Goal: Task Accomplishment & Management: Use online tool/utility

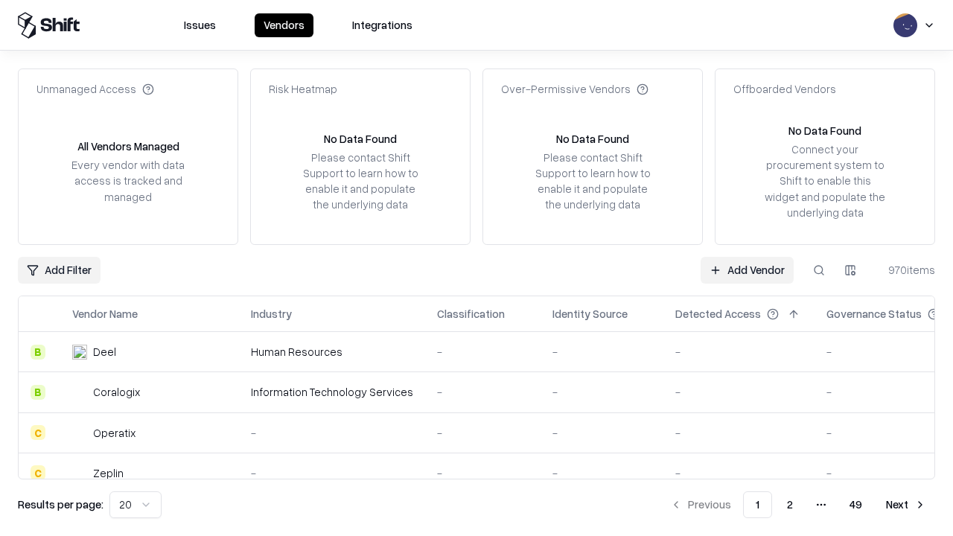
click at [747, 270] on link "Add Vendor" at bounding box center [747, 270] width 93 height 27
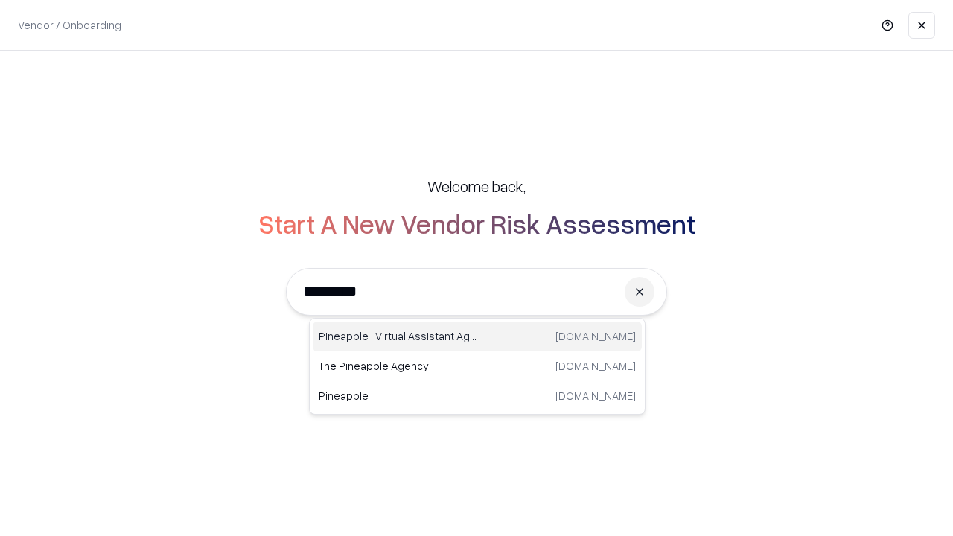
click at [477, 337] on div "Pineapple | Virtual Assistant Agency [DOMAIN_NAME]" at bounding box center [477, 337] width 329 height 30
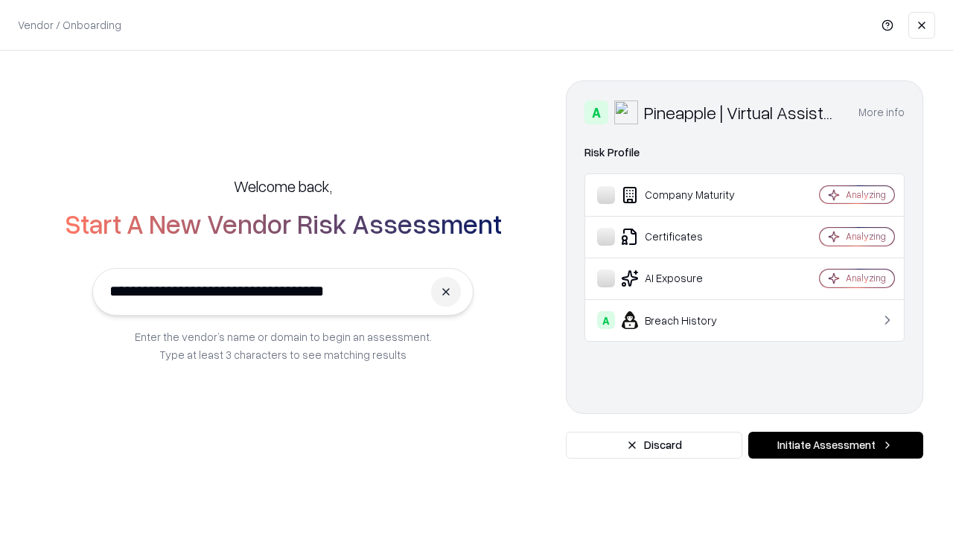
type input "**********"
click at [836, 445] on button "Initiate Assessment" at bounding box center [836, 445] width 175 height 27
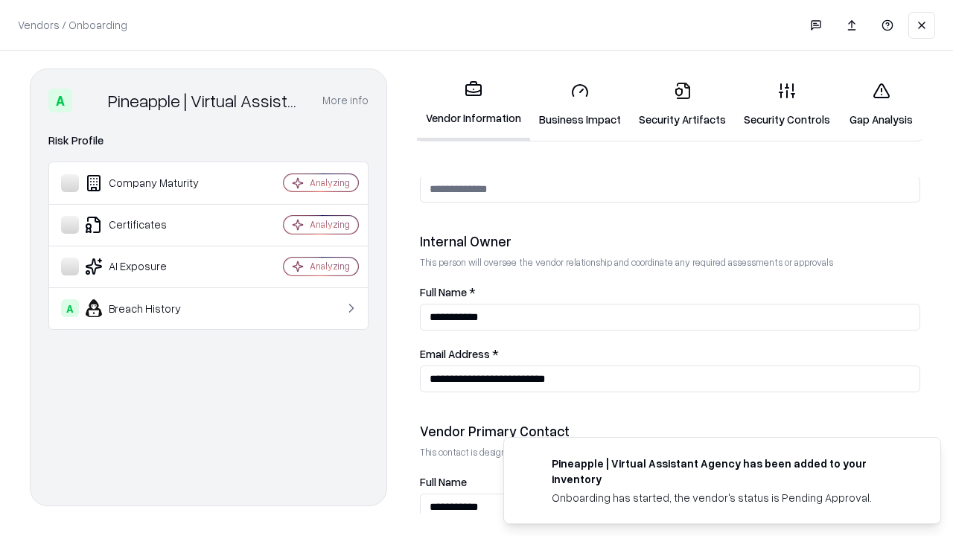
scroll to position [772, 0]
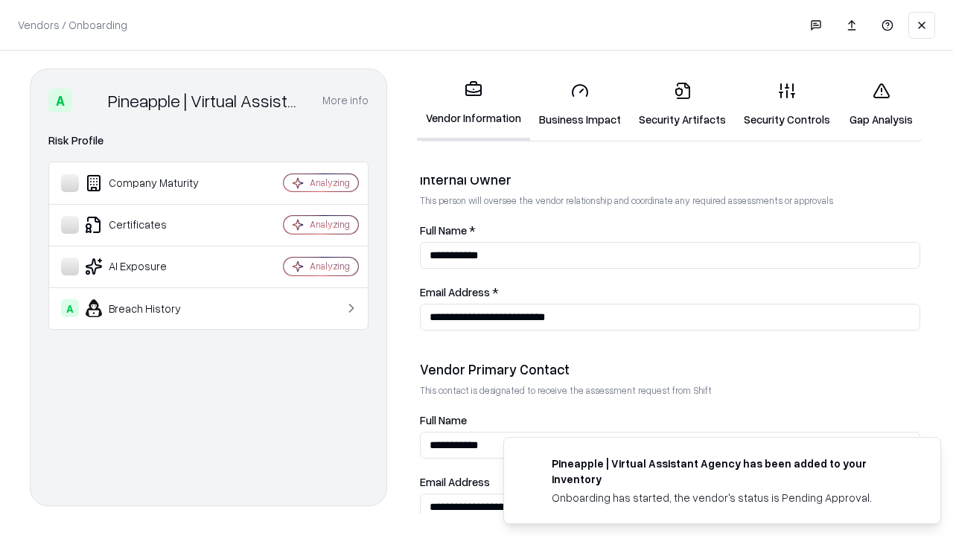
click at [580, 104] on link "Business Impact" at bounding box center [580, 104] width 100 height 69
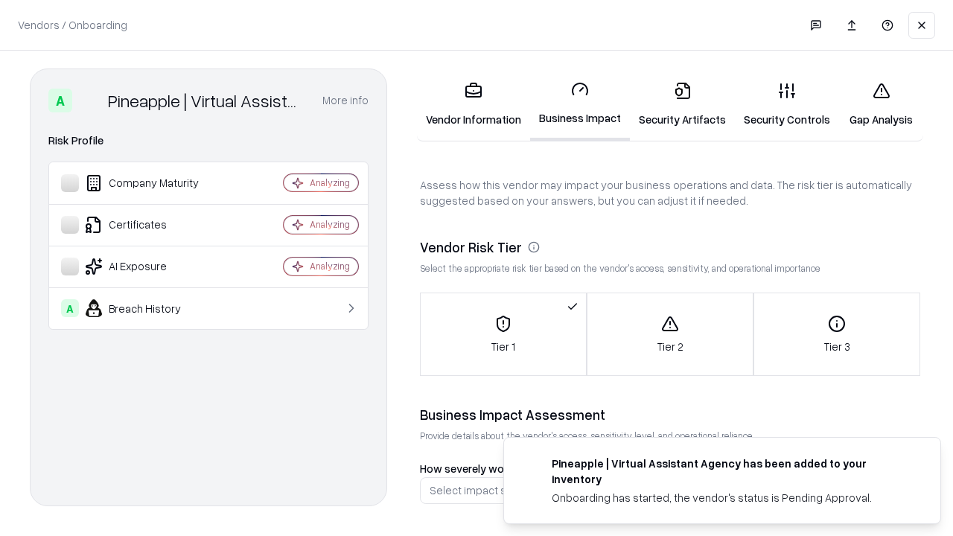
click at [881, 104] on link "Gap Analysis" at bounding box center [882, 104] width 84 height 69
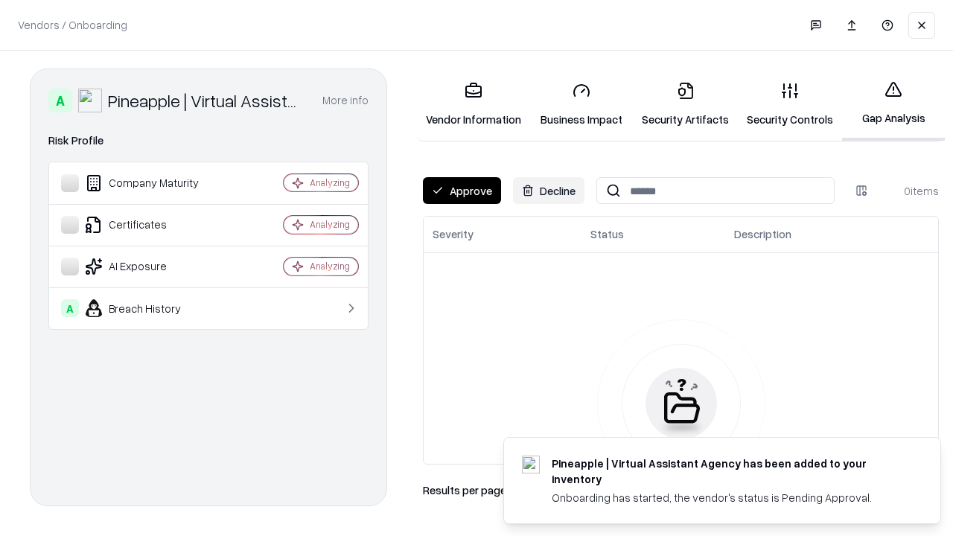
click at [462, 191] on button "Approve" at bounding box center [462, 190] width 78 height 27
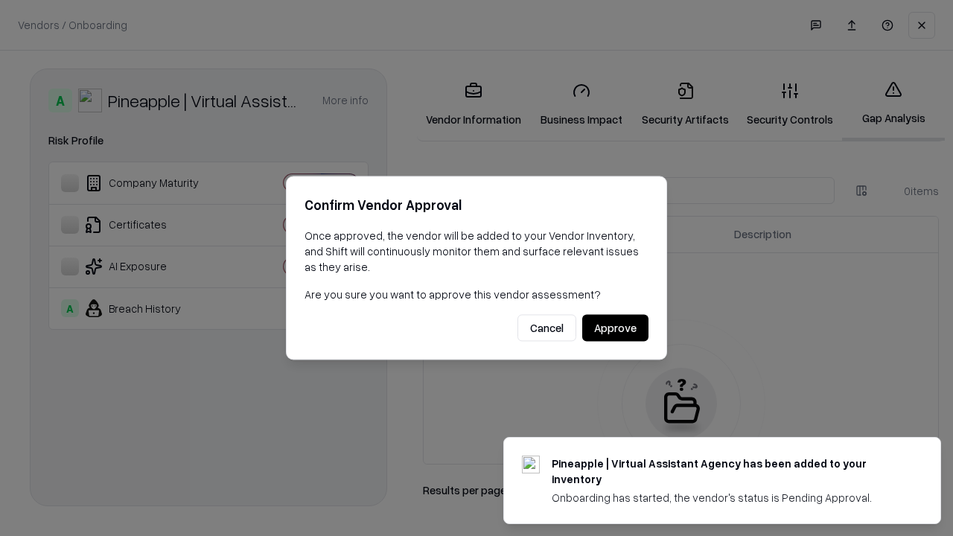
click at [615, 328] on button "Approve" at bounding box center [616, 328] width 66 height 27
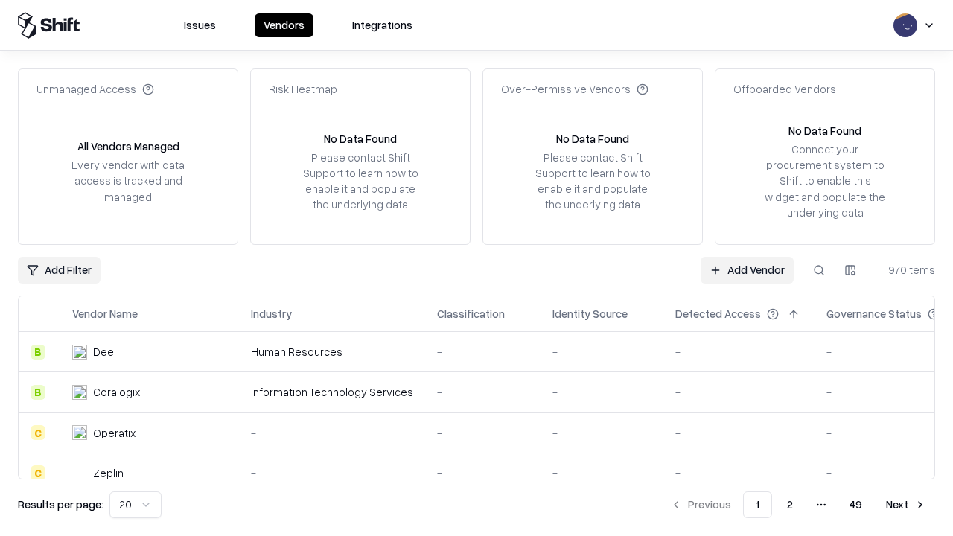
type input "**********"
click at [747, 270] on link "Add Vendor" at bounding box center [747, 270] width 93 height 27
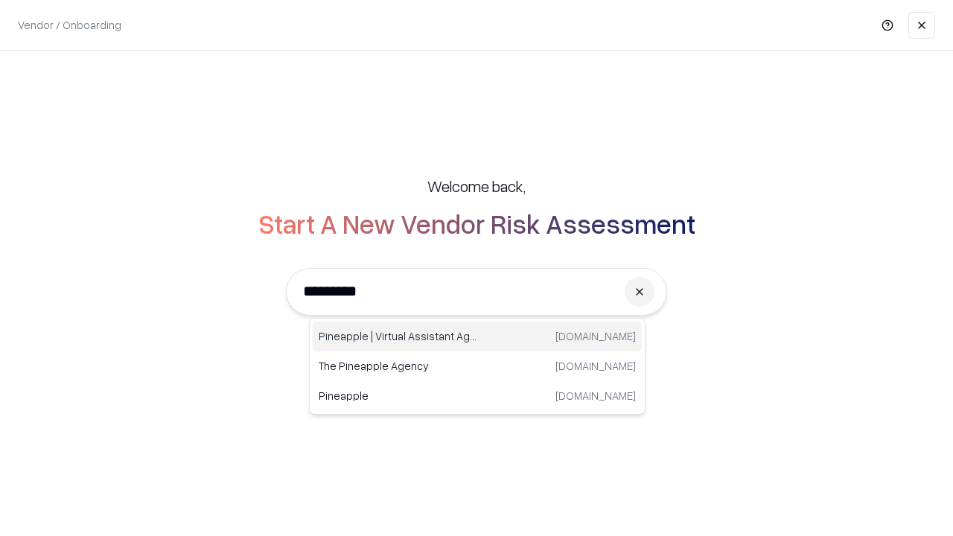
click at [477, 337] on div "Pineapple | Virtual Assistant Agency [DOMAIN_NAME]" at bounding box center [477, 337] width 329 height 30
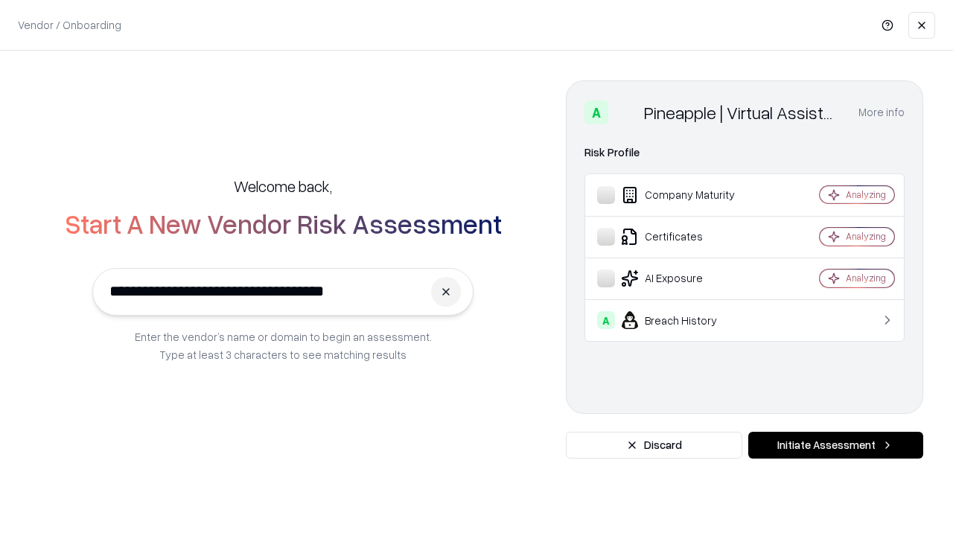
type input "**********"
click at [836, 445] on button "Initiate Assessment" at bounding box center [836, 445] width 175 height 27
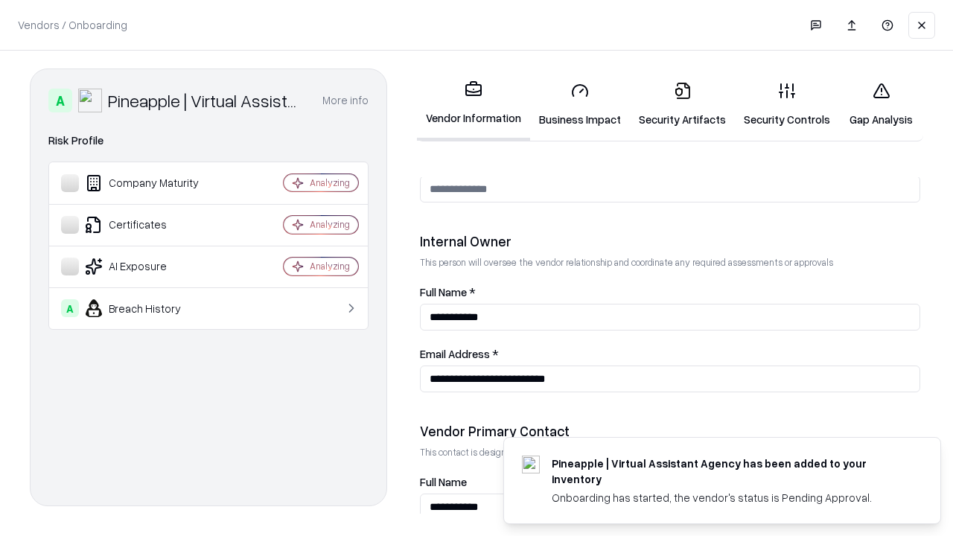
scroll to position [772, 0]
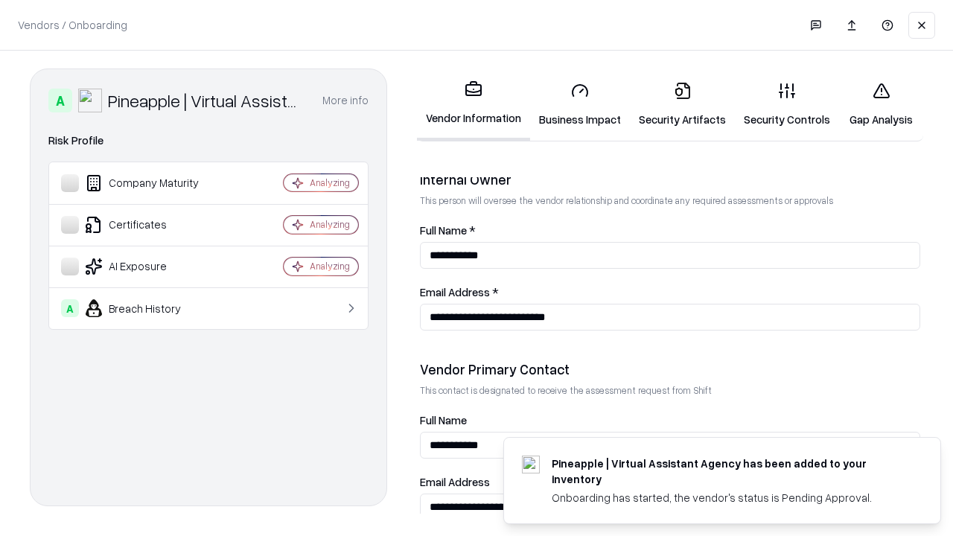
click at [881, 104] on link "Gap Analysis" at bounding box center [882, 104] width 84 height 69
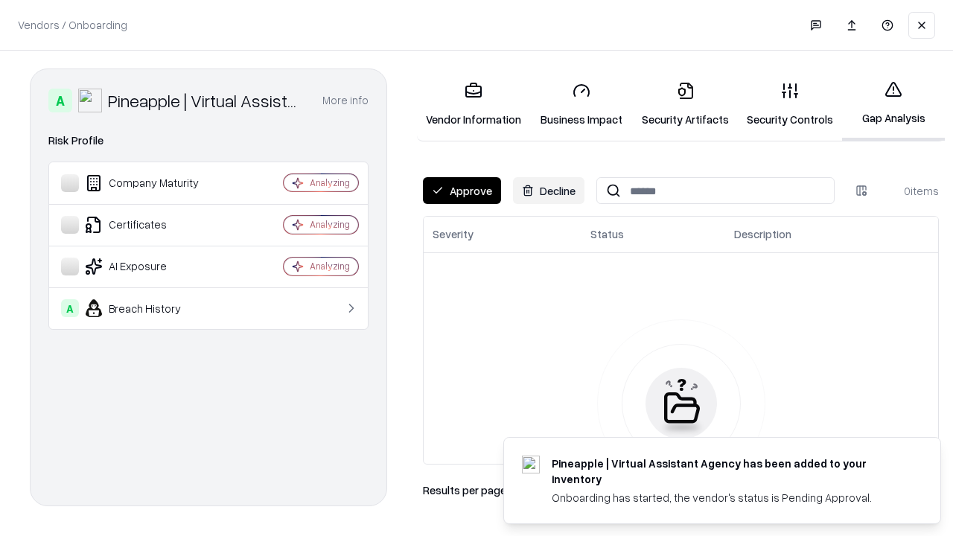
click at [462, 191] on button "Approve" at bounding box center [462, 190] width 78 height 27
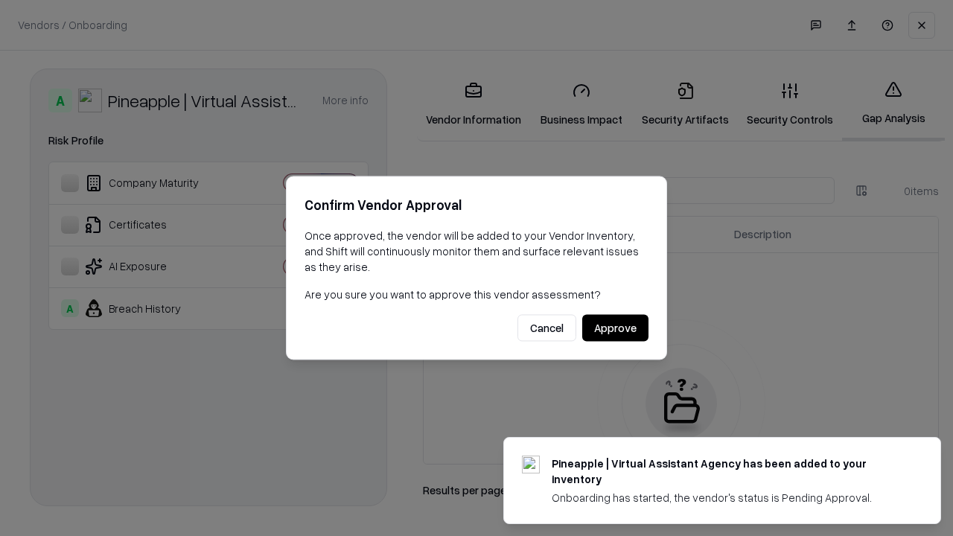
click at [615, 328] on button "Approve" at bounding box center [616, 328] width 66 height 27
